Goal: Communication & Community: Ask a question

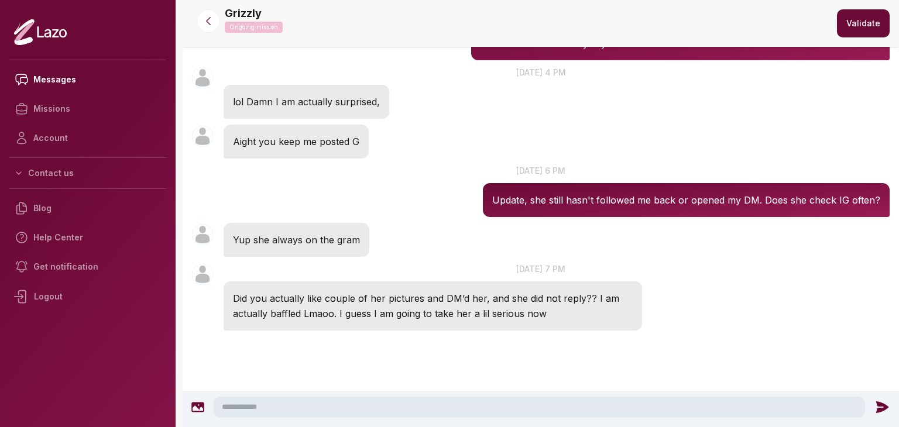
scroll to position [690, 0]
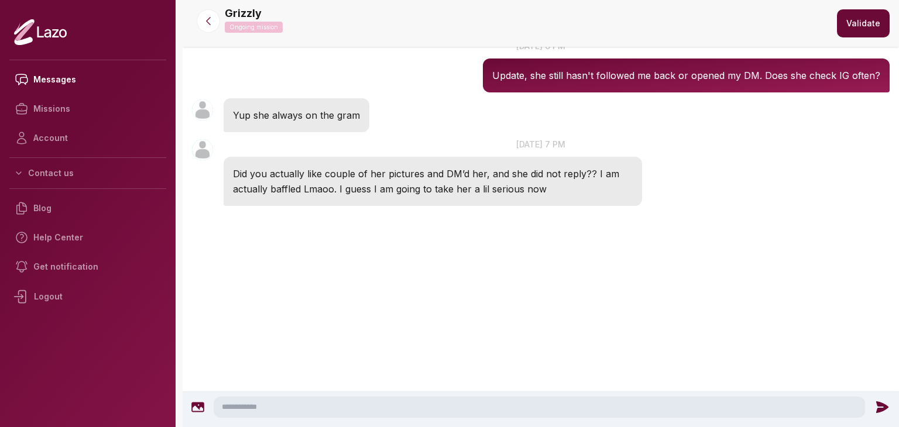
click at [319, 414] on textarea at bounding box center [540, 407] width 652 height 21
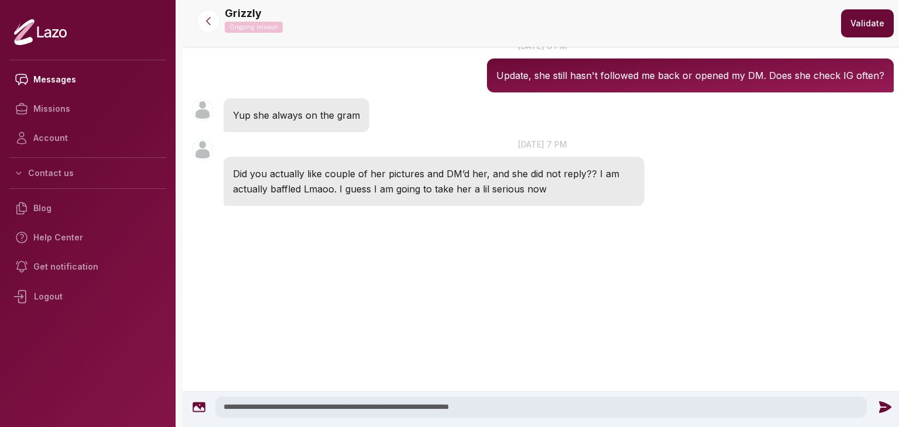
type textarea "**********"
click at [879, 403] on icon at bounding box center [885, 408] width 12 height 12
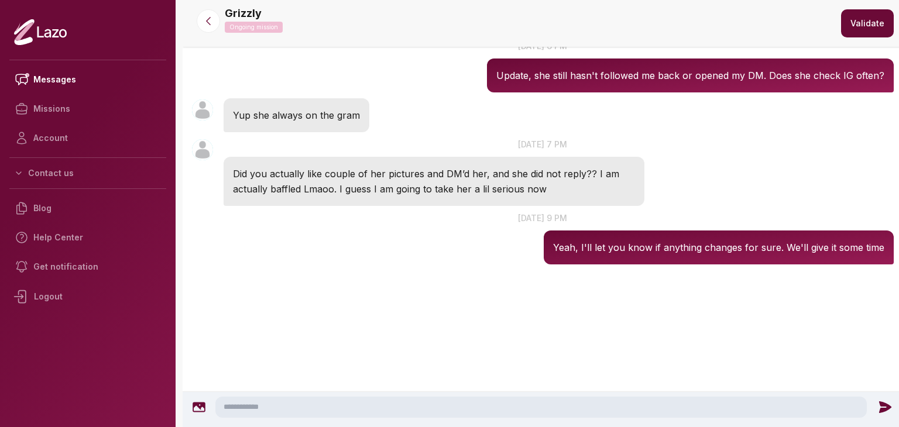
scroll to position [624, 0]
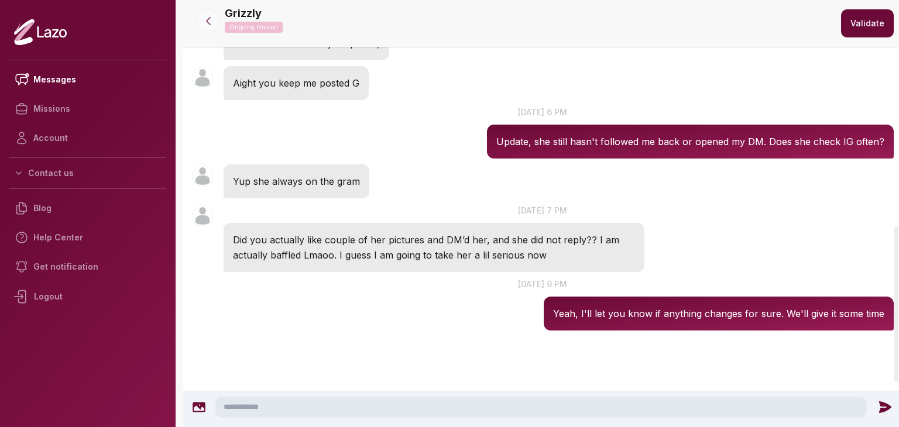
click at [203, 22] on icon at bounding box center [209, 21] width 12 height 12
